Goal: Task Accomplishment & Management: Complete application form

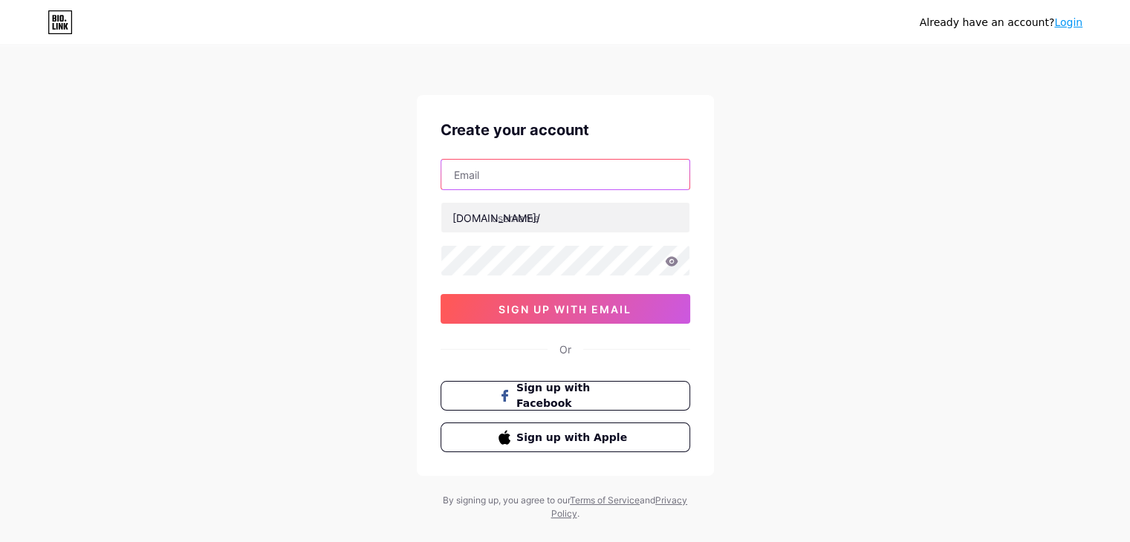
click at [511, 177] on input "text" at bounding box center [565, 175] width 248 height 30
type input "[EMAIL_ADDRESS][DOMAIN_NAME]"
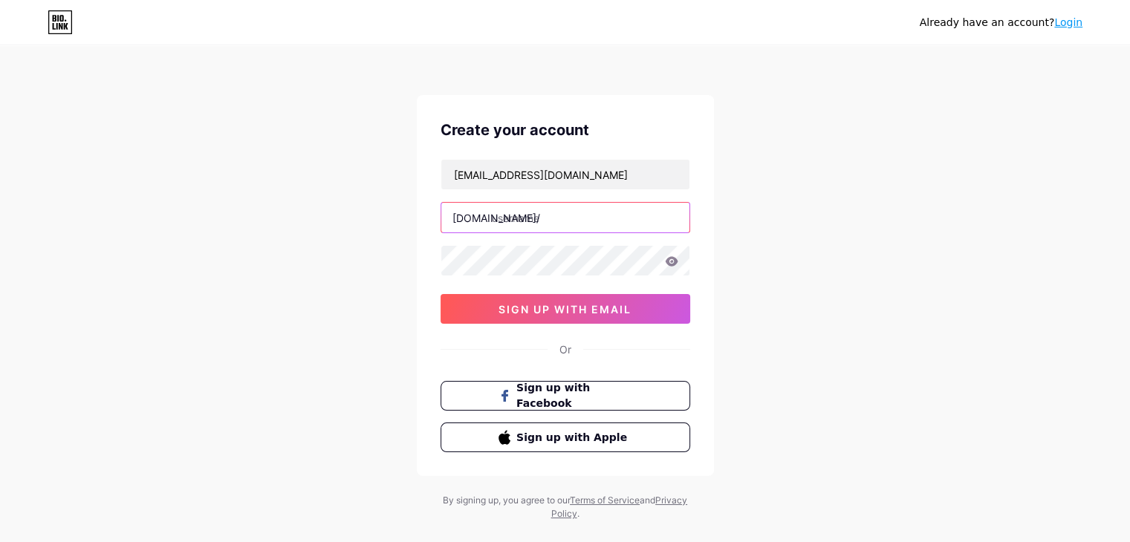
click at [532, 218] on input "text" at bounding box center [565, 218] width 248 height 30
type input "m2hsetraining"
click at [313, 273] on div "Already have an account? Login Create your account [EMAIL_ADDRESS][DOMAIN_NAME]…" at bounding box center [565, 284] width 1130 height 568
click at [297, 233] on div "Already have an account? Login Create your account [EMAIL_ADDRESS][DOMAIN_NAME]…" at bounding box center [565, 284] width 1130 height 568
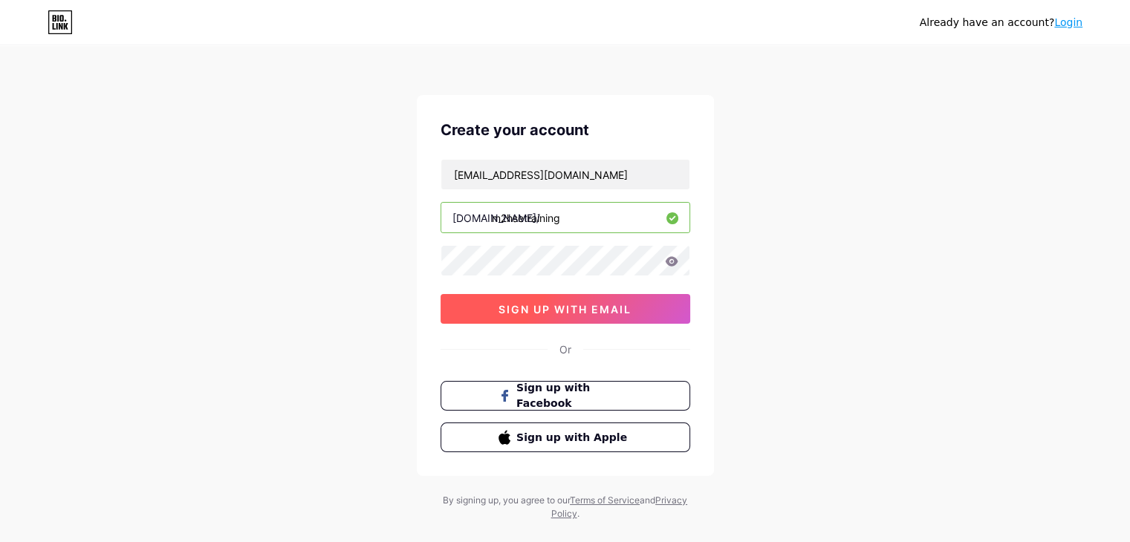
click at [544, 316] on button "sign up with email" at bounding box center [566, 309] width 250 height 30
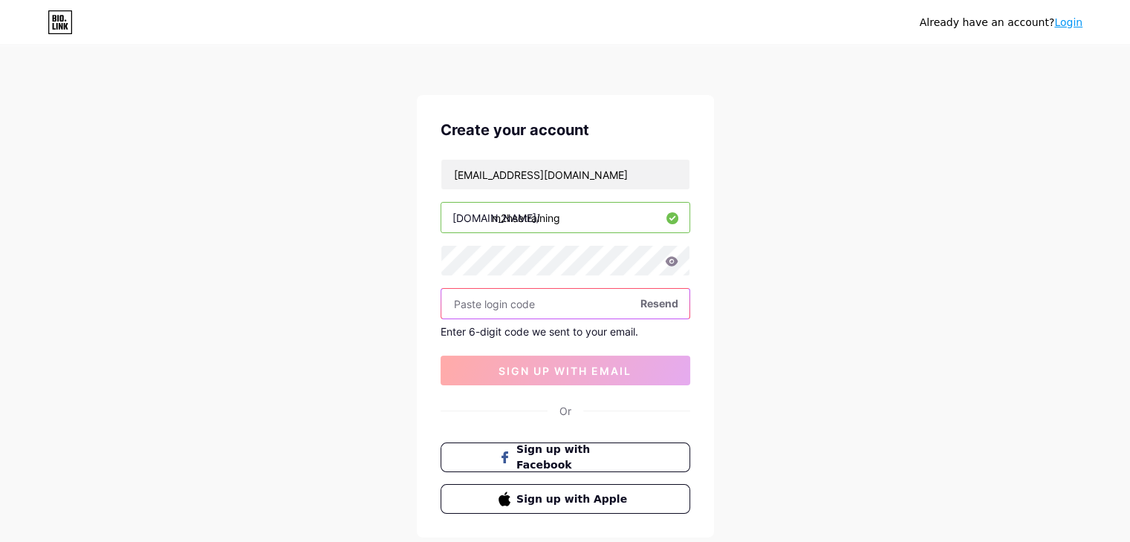
click at [486, 296] on input "text" at bounding box center [565, 304] width 248 height 30
paste input "328931"
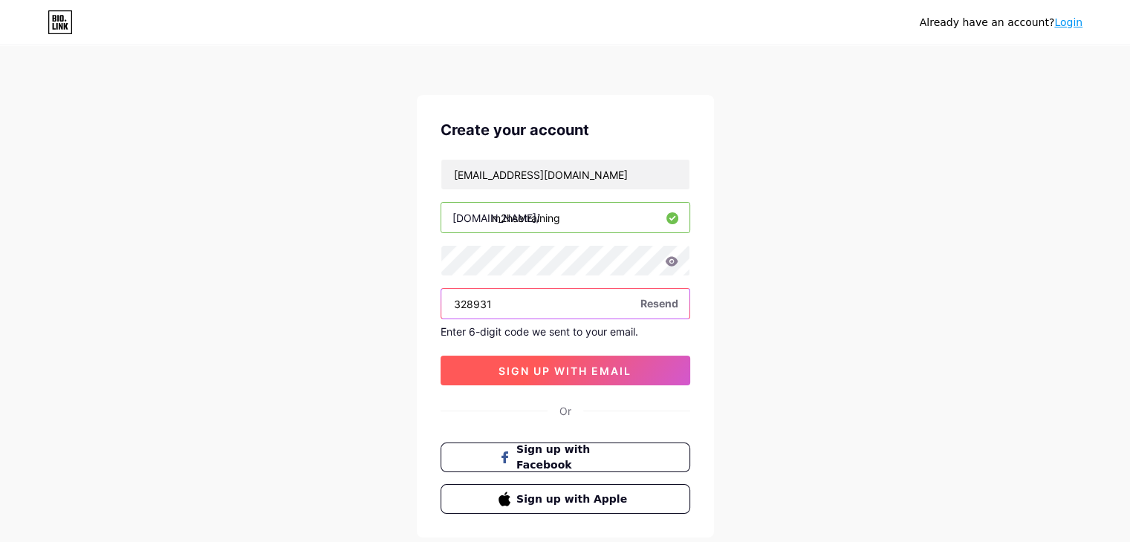
type input "328931"
click at [554, 367] on span "sign up with email" at bounding box center [565, 371] width 133 height 13
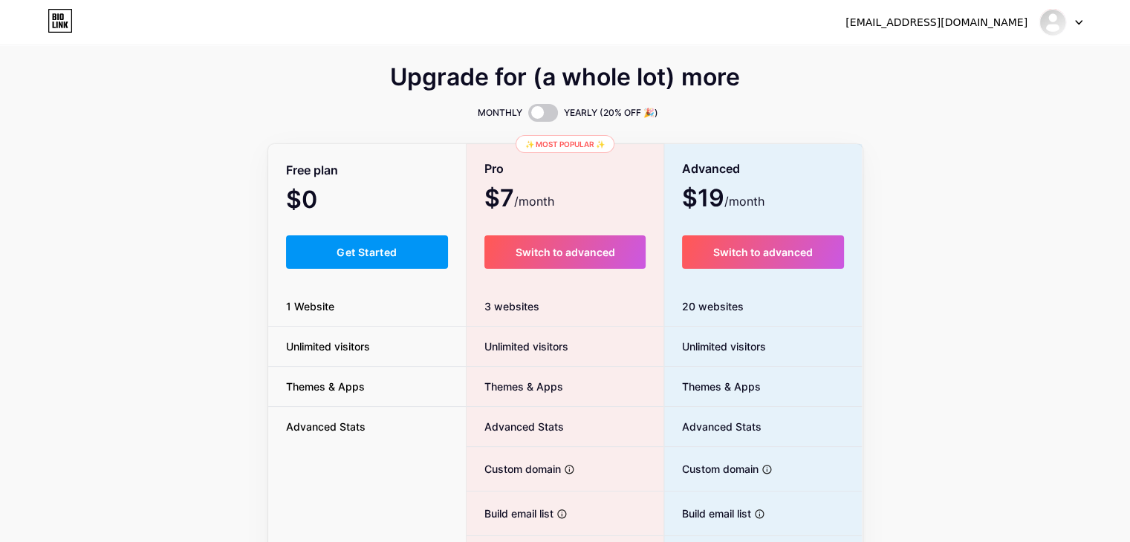
click at [218, 167] on div "Upgrade for (a whole lot) more MONTHLY YEARLY (20% OFF 🎉) Free plan $0 /month G…" at bounding box center [565, 369] width 1130 height 602
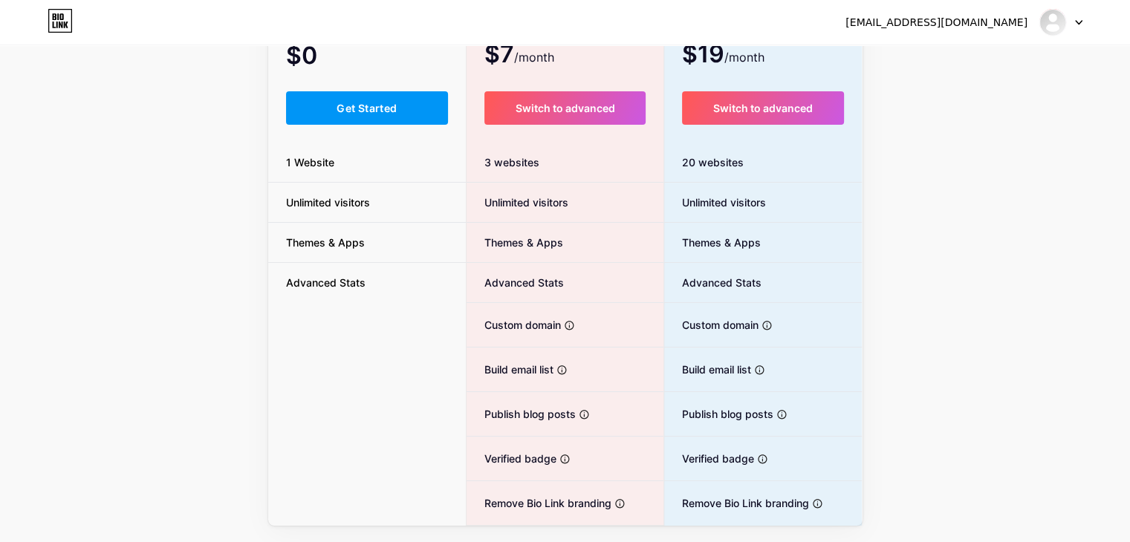
scroll to position [149, 0]
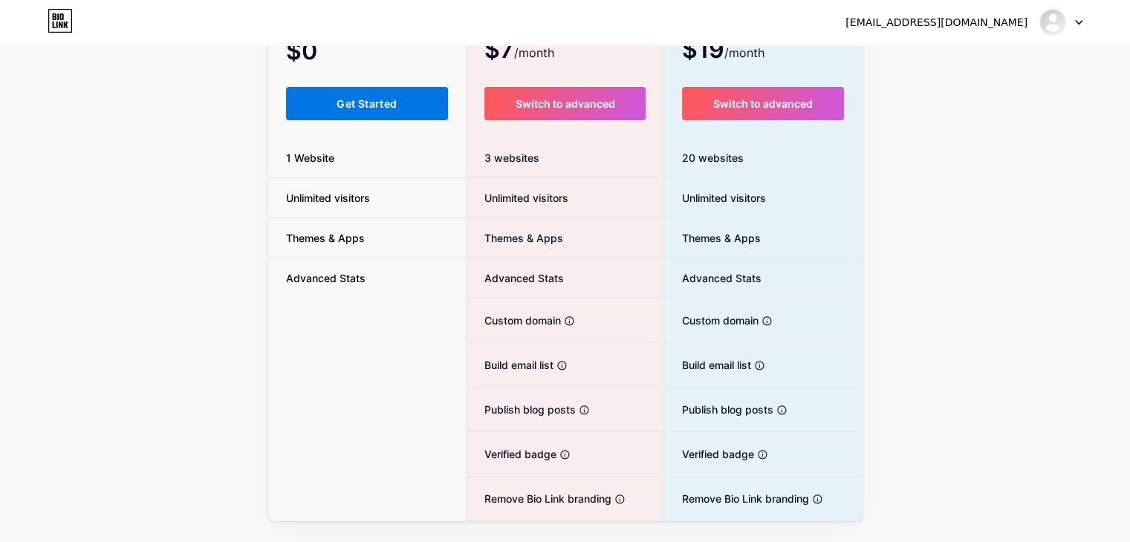
click at [367, 101] on span "Get Started" at bounding box center [367, 103] width 60 height 13
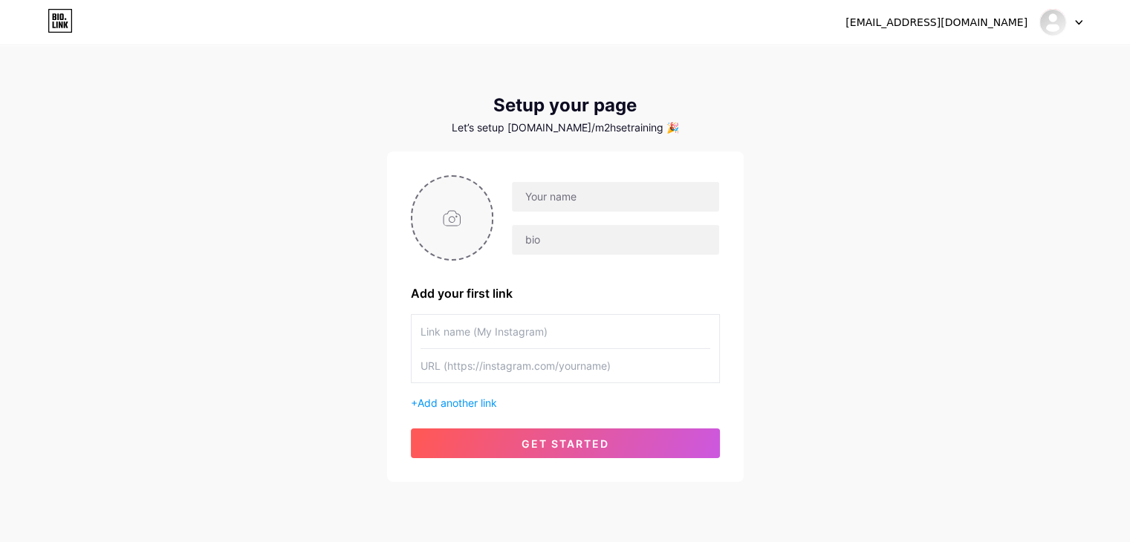
click at [461, 218] on input "file" at bounding box center [452, 218] width 80 height 82
type input "C:\fakepath\M2HSE.png"
click at [590, 201] on input "text" at bounding box center [615, 197] width 207 height 30
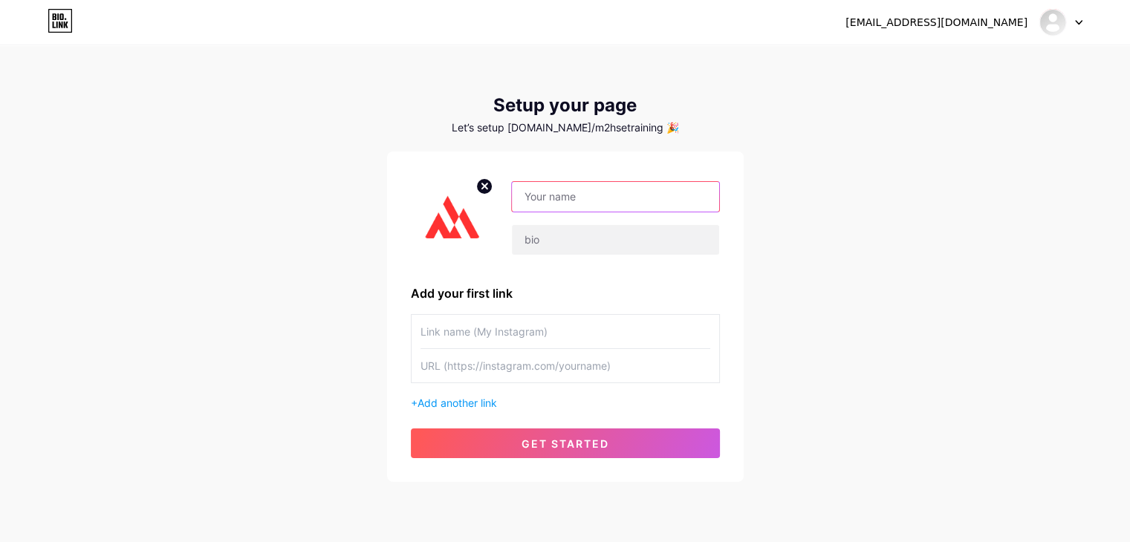
paste input "M2HSE Training"
type input "M2HSE Training"
paste input "M2HSE Training is your career navigator for learning. Access accredited courses…"
type input "M2HSE Training is your career navigator for learning. Access accredited courses…"
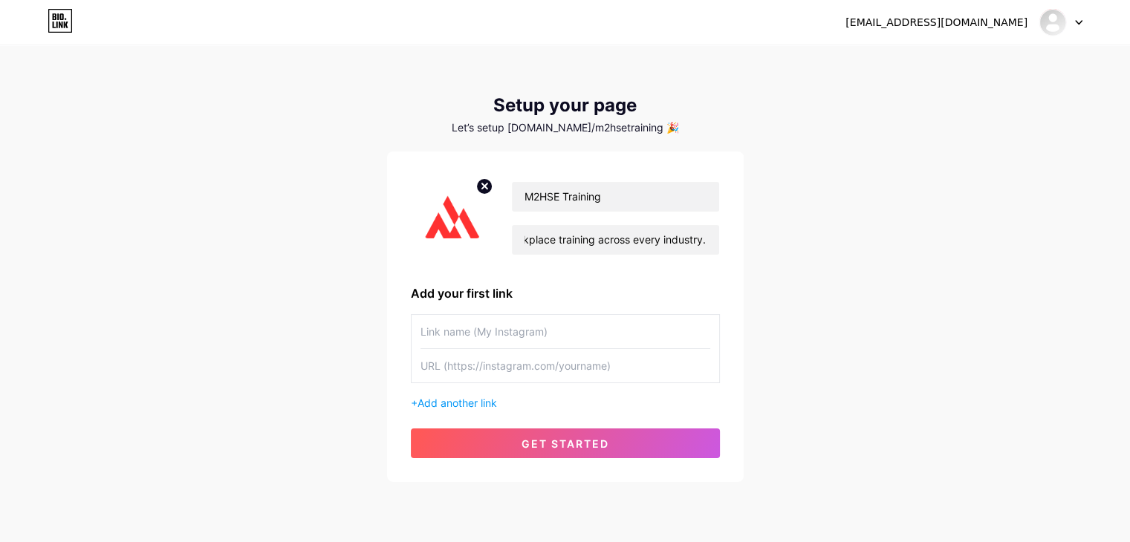
click at [374, 343] on div "[EMAIL_ADDRESS][DOMAIN_NAME] Dashboard Logout Setup your page Let’s setup [DOMA…" at bounding box center [565, 265] width 1130 height 530
click at [464, 333] on input "text" at bounding box center [566, 331] width 290 height 33
click at [461, 331] on input "text" at bounding box center [566, 331] width 290 height 33
click at [465, 331] on input "text" at bounding box center [566, 331] width 290 height 33
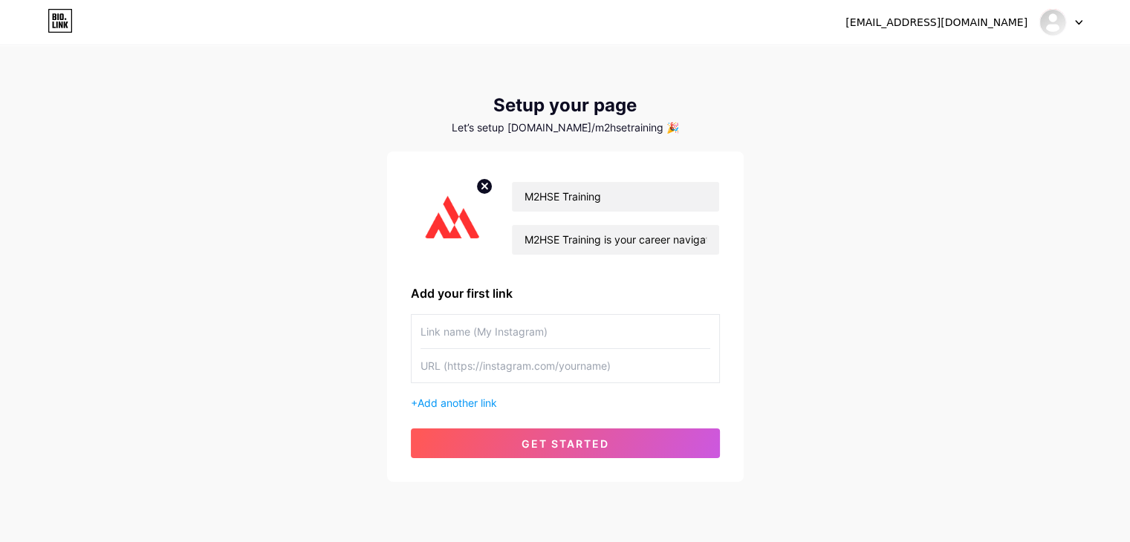
click at [475, 332] on input "text" at bounding box center [566, 331] width 290 height 33
paste input "[URL][DOMAIN_NAME]"
type input "[URL][DOMAIN_NAME]"
paste input "[URL][DOMAIN_NAME]"
type input "[URL][DOMAIN_NAME]"
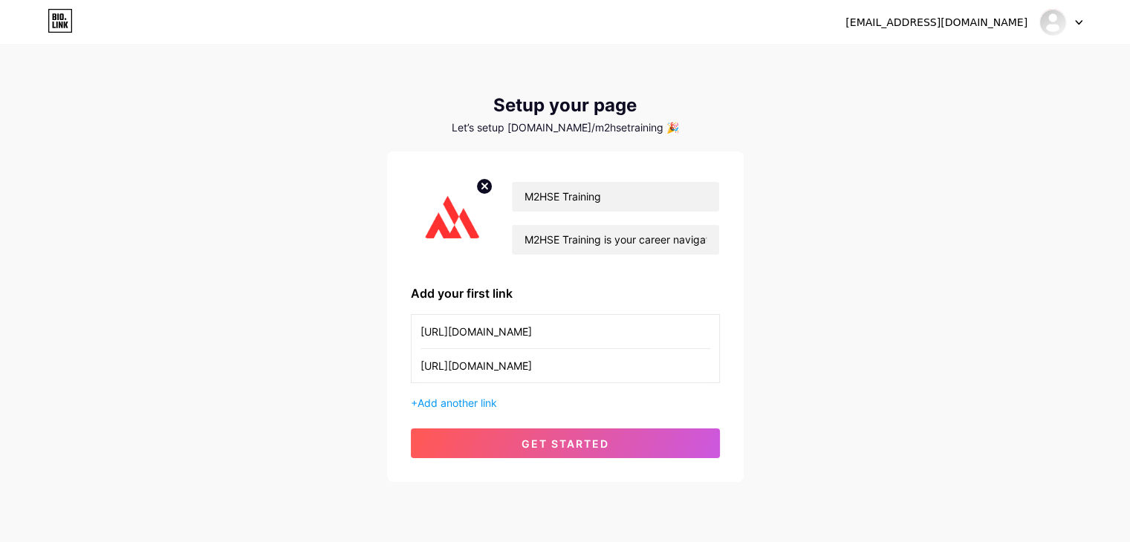
drag, startPoint x: 490, startPoint y: 322, endPoint x: 80, endPoint y: 259, distance: 415.0
click at [81, 261] on div "[EMAIL_ADDRESS][DOMAIN_NAME] Dashboard Logout Setup your page Let’s setup [DOMA…" at bounding box center [565, 265] width 1130 height 530
type input "\"
click at [458, 333] on input "text" at bounding box center [566, 331] width 290 height 33
paste input "vocational training courses"
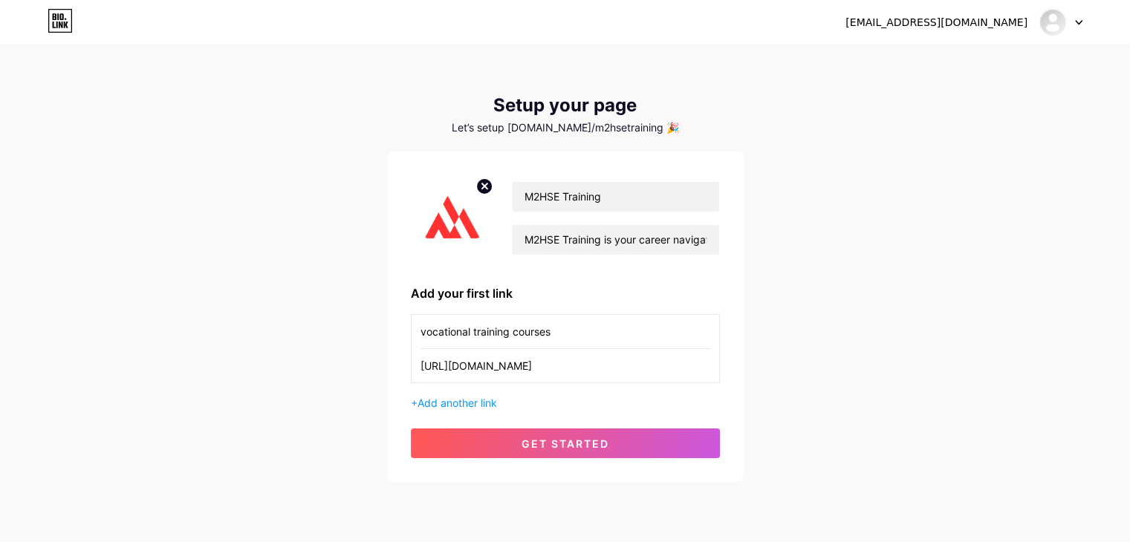
click at [478, 334] on input "vocational training courses" at bounding box center [566, 331] width 290 height 33
type input "Vocational Training Courses"
click at [597, 360] on input "[URL][DOMAIN_NAME]" at bounding box center [566, 365] width 290 height 33
click at [317, 378] on div "[EMAIL_ADDRESS][DOMAIN_NAME] Dashboard Logout Setup your page Let’s setup [DOMA…" at bounding box center [565, 265] width 1130 height 530
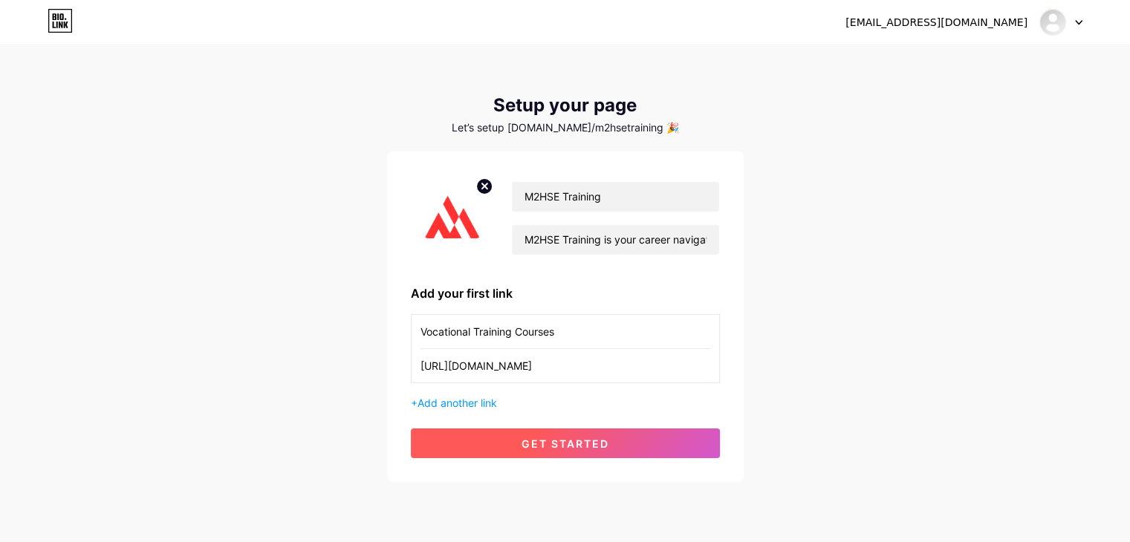
click at [530, 443] on span "get started" at bounding box center [566, 444] width 88 height 13
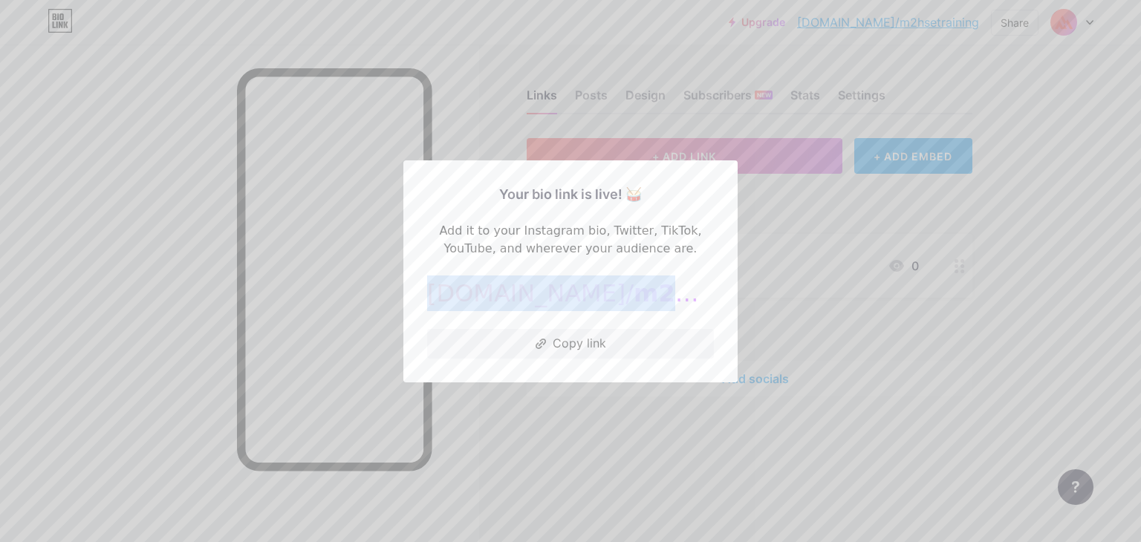
drag, startPoint x: 694, startPoint y: 298, endPoint x: 450, endPoint y: 295, distance: 243.7
click at [450, 296] on div "[DOMAIN_NAME]/ m2hsetraining" at bounding box center [570, 294] width 287 height 36
copy div "[DOMAIN_NAME]/ m2hsetraining"
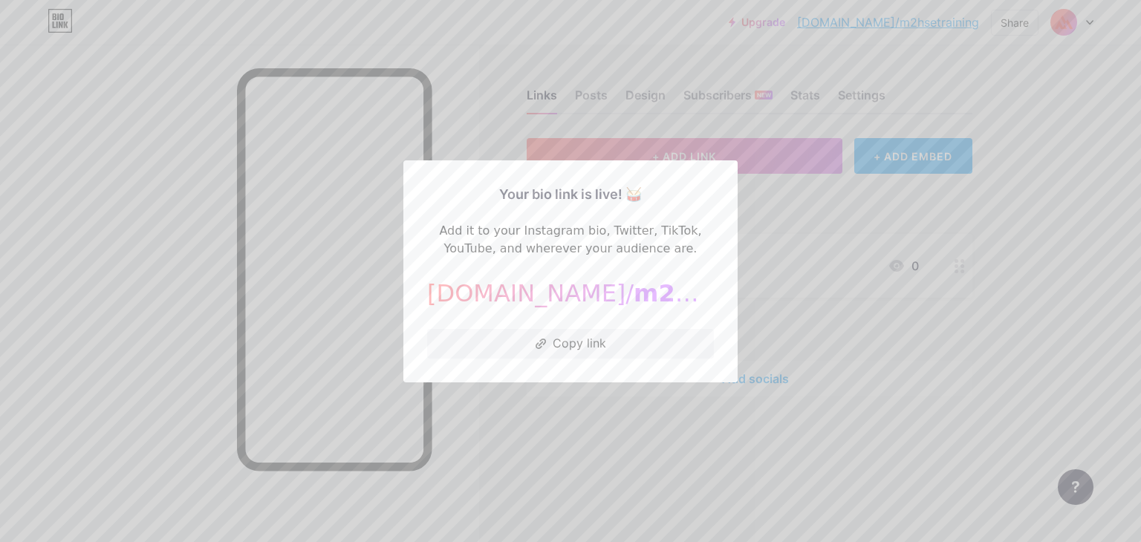
click at [1091, 317] on div at bounding box center [570, 271] width 1141 height 542
